Goal: Information Seeking & Learning: Learn about a topic

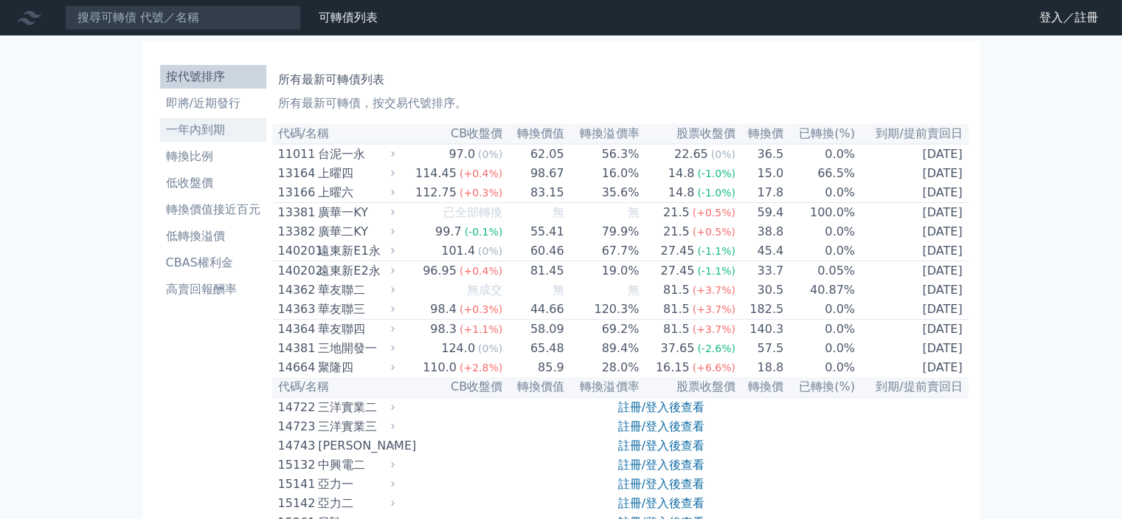
click at [195, 126] on li "一年內到期" at bounding box center [213, 130] width 106 height 18
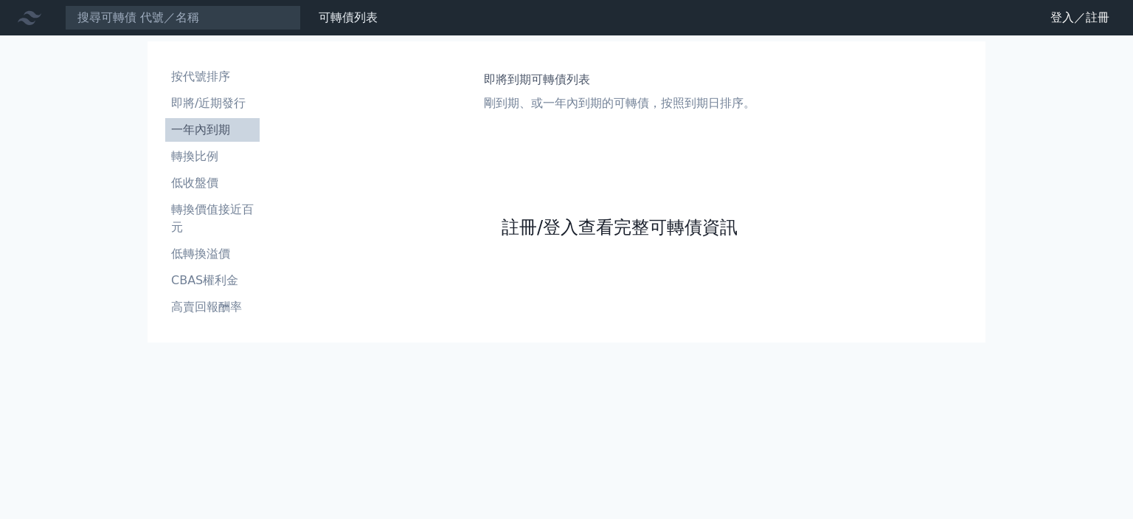
click at [561, 235] on link "註冊/登入查看完整可轉債資訊" at bounding box center [620, 227] width 236 height 24
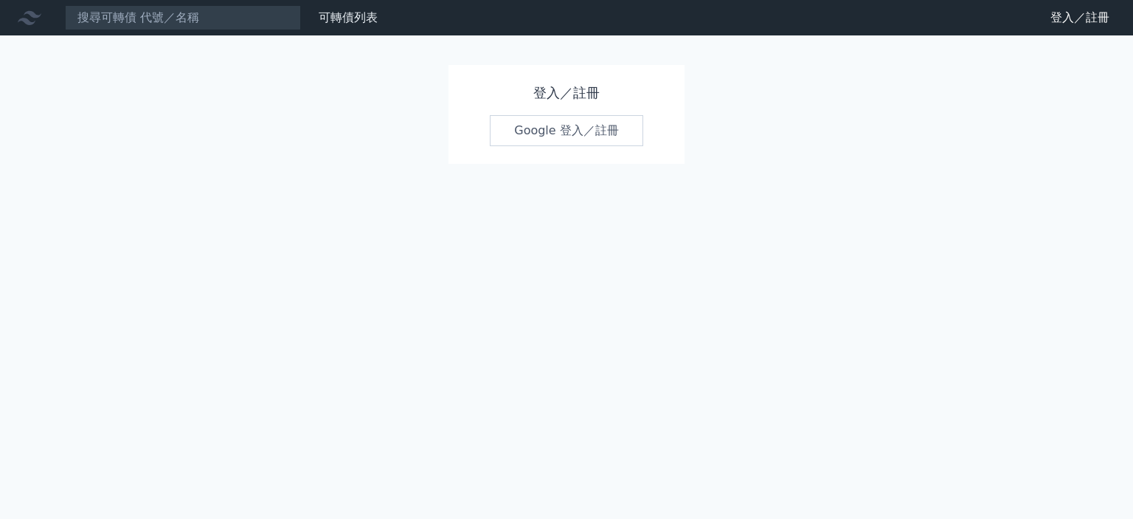
click at [559, 130] on link "Google 登入／註冊" at bounding box center [566, 130] width 153 height 31
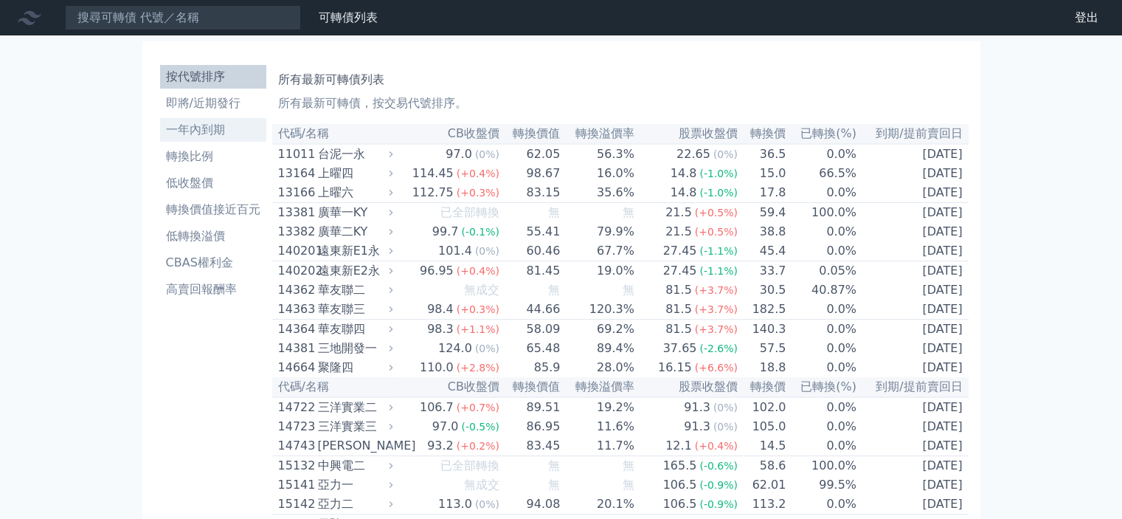
click at [204, 124] on li "一年內到期" at bounding box center [213, 130] width 106 height 18
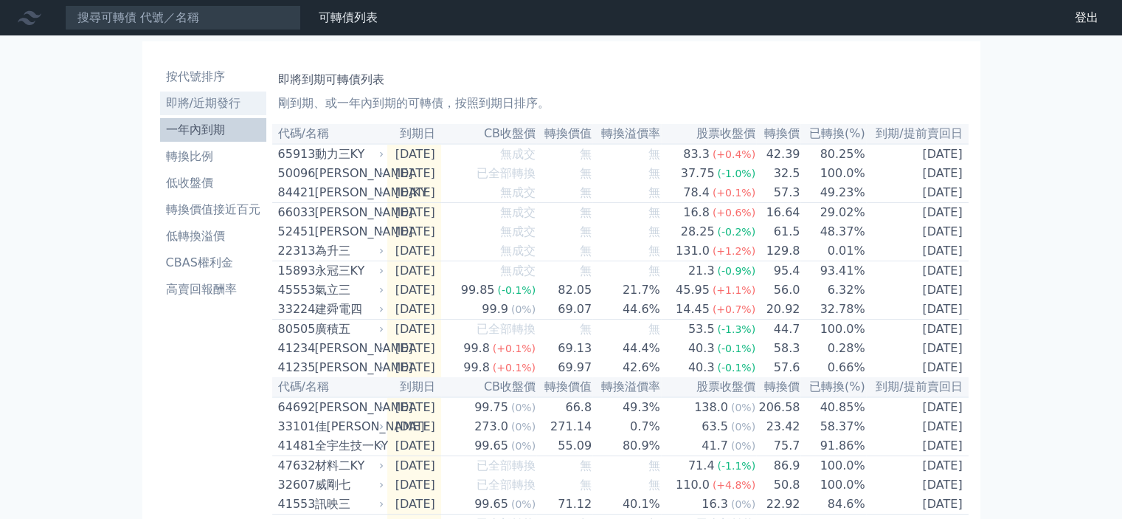
click at [221, 106] on li "即將/近期發行" at bounding box center [213, 103] width 106 height 18
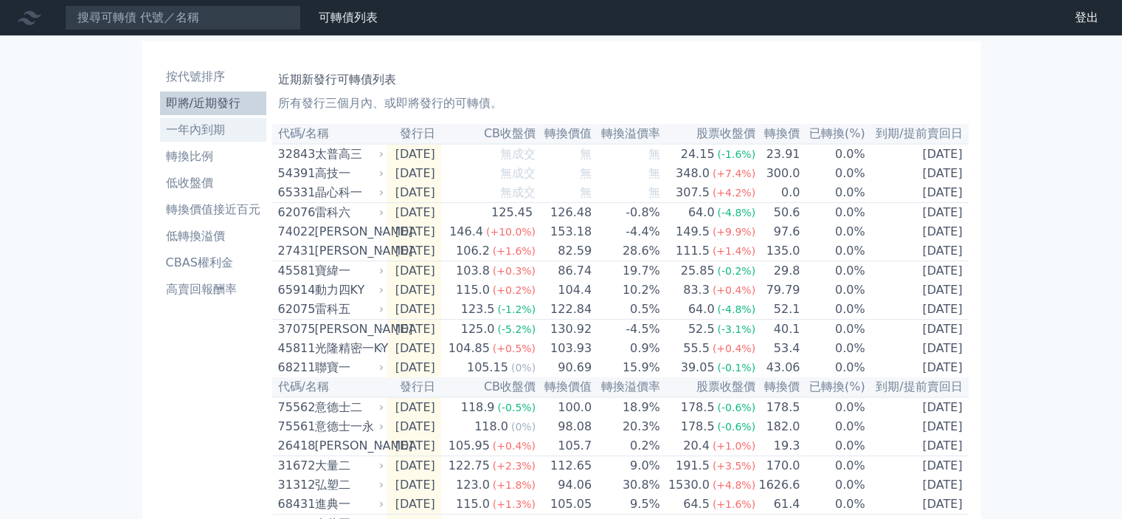
click at [195, 134] on li "一年內到期" at bounding box center [213, 130] width 106 height 18
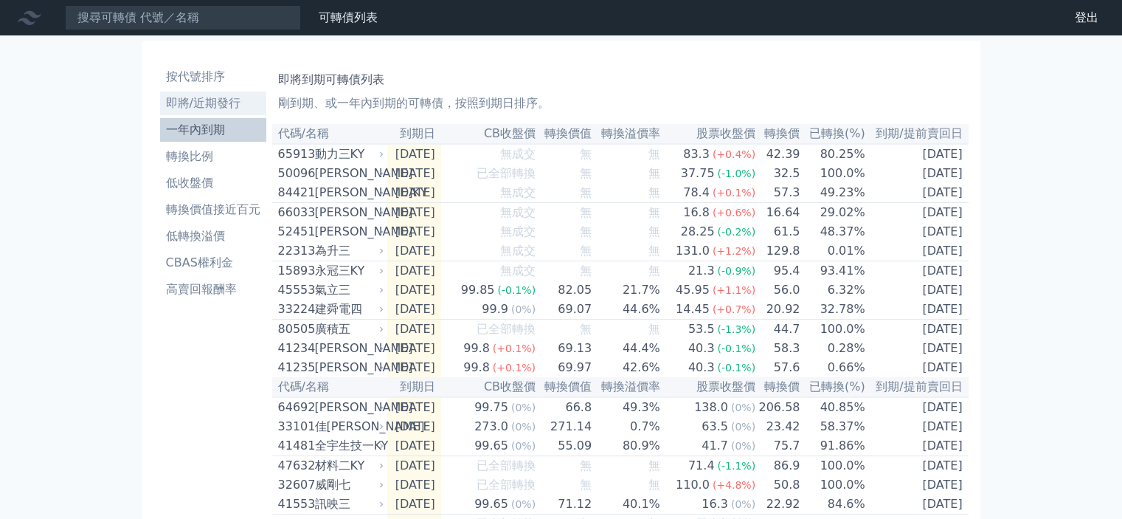
click at [177, 108] on li "即將/近期發行" at bounding box center [213, 103] width 106 height 18
